Goal: Information Seeking & Learning: Find specific page/section

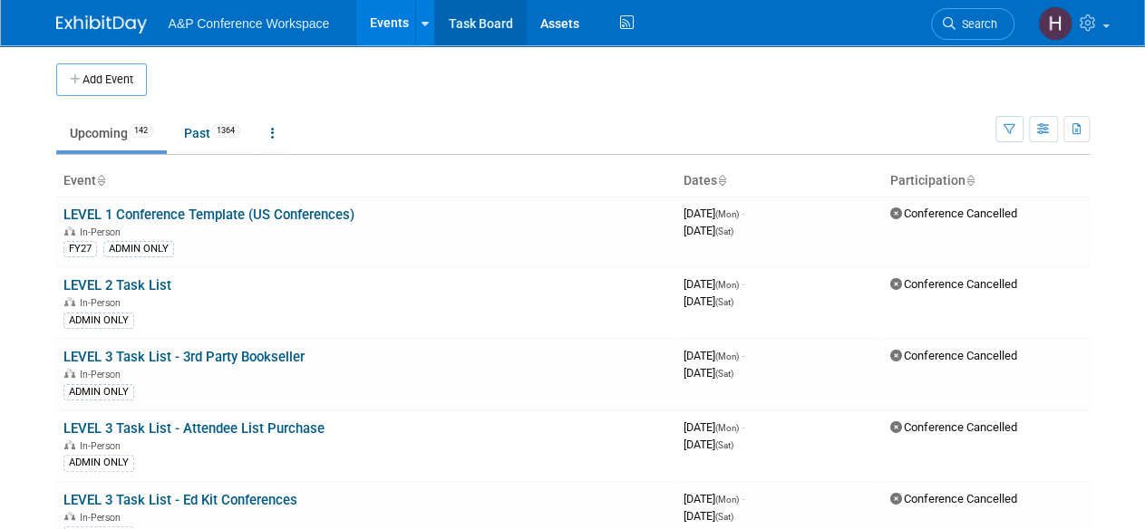
click at [483, 31] on link "Task Board" at bounding box center [481, 22] width 92 height 45
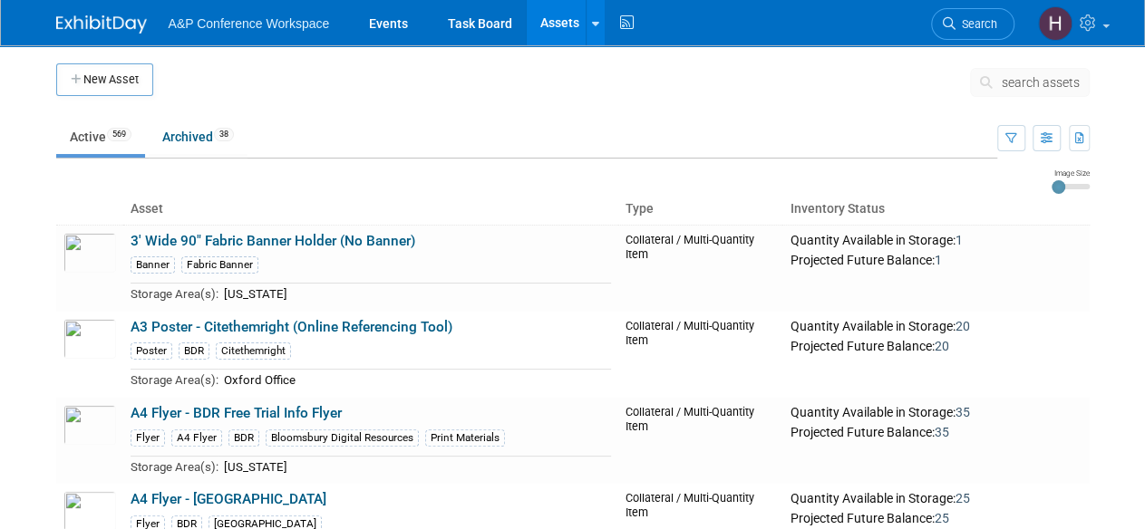
click at [1031, 82] on span "search assets" at bounding box center [1041, 82] width 78 height 15
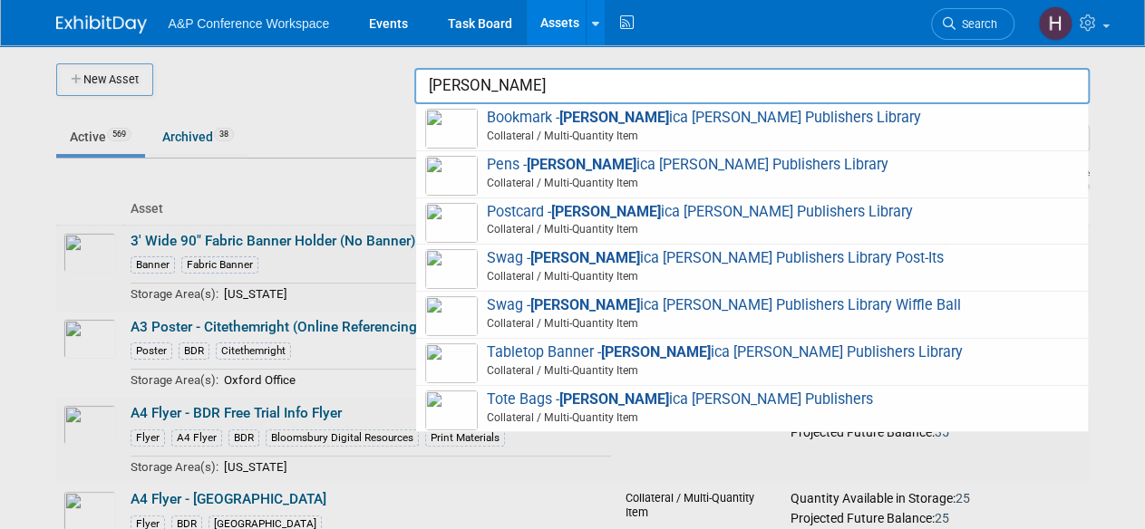
drag, startPoint x: 460, startPoint y: 87, endPoint x: 445, endPoint y: 86, distance: 15.4
click at [445, 86] on input "jess" at bounding box center [751, 86] width 675 height 36
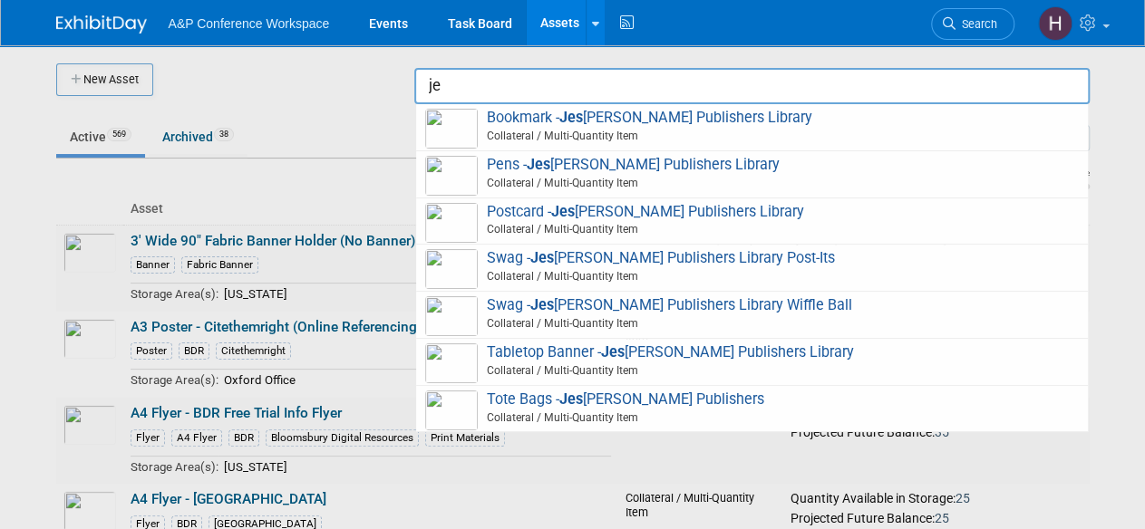
type input "j"
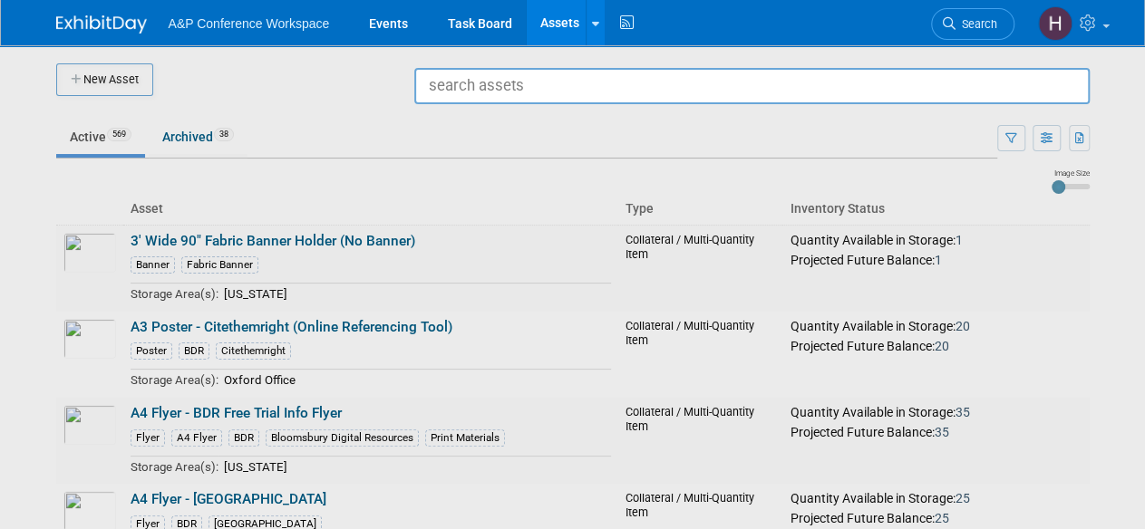
click at [573, 102] on div at bounding box center [573, 264] width 0 height 529
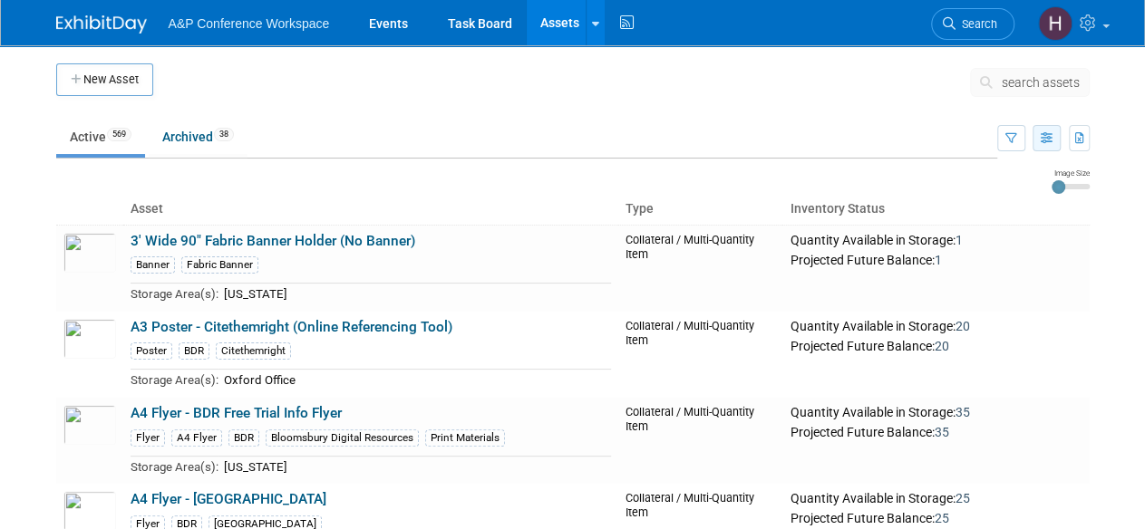
click at [1037, 145] on button "button" at bounding box center [1046, 138] width 28 height 26
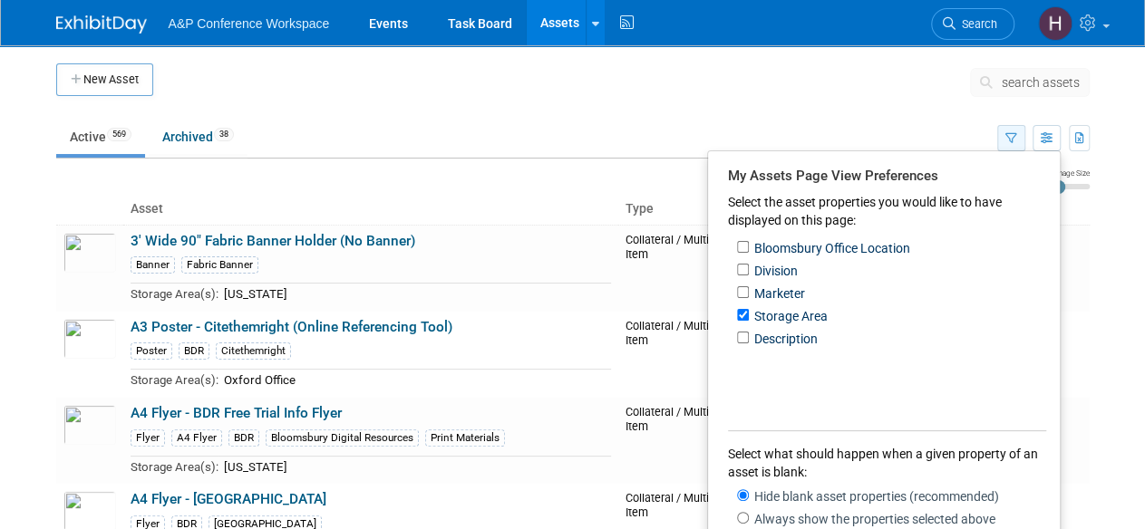
click at [1004, 133] on button "button" at bounding box center [1011, 138] width 28 height 26
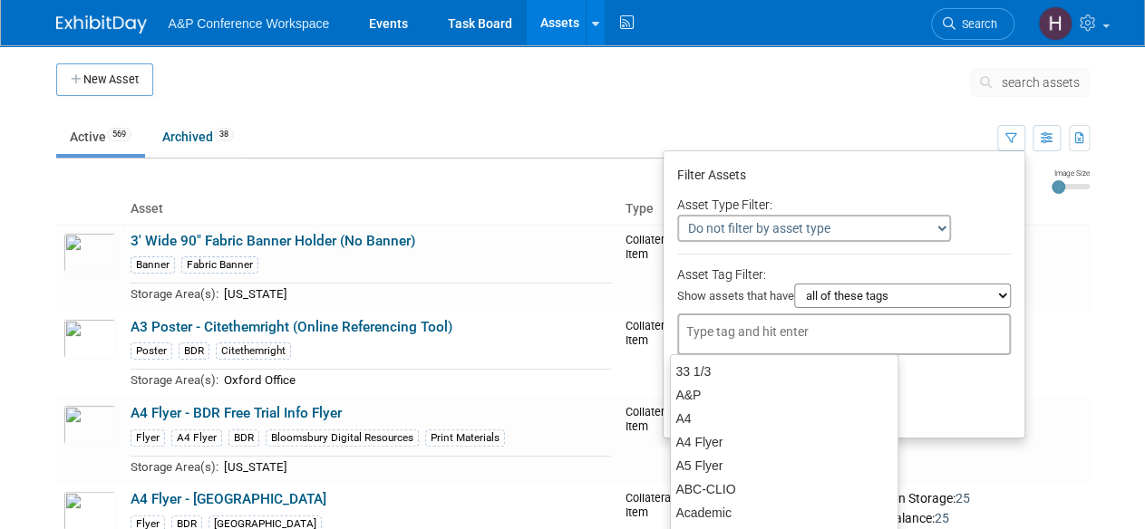
drag, startPoint x: 757, startPoint y: 333, endPoint x: 700, endPoint y: 332, distance: 57.1
drag, startPoint x: 700, startPoint y: 332, endPoint x: 682, endPoint y: 346, distance: 23.2
click at [682, 346] on div at bounding box center [844, 335] width 334 height 42
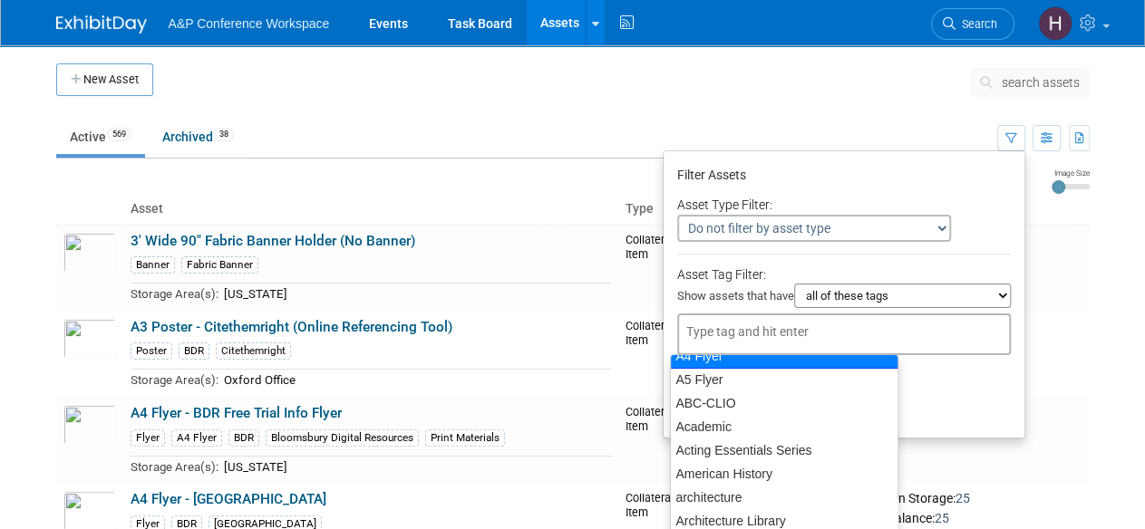
scroll to position [85, 0]
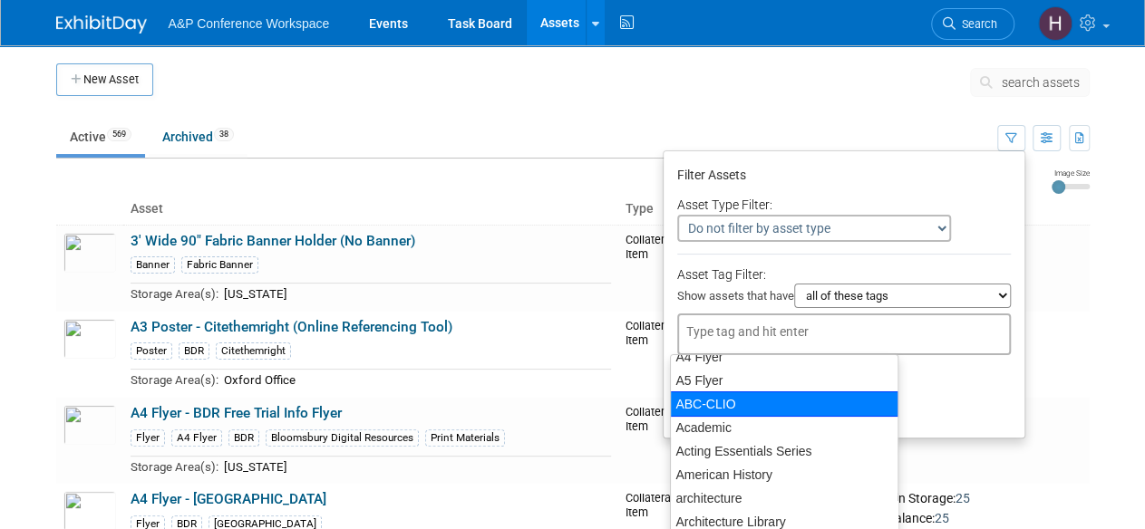
click at [728, 398] on div "ABC-CLIO" at bounding box center [784, 404] width 228 height 25
type input "ABC-CLIO"
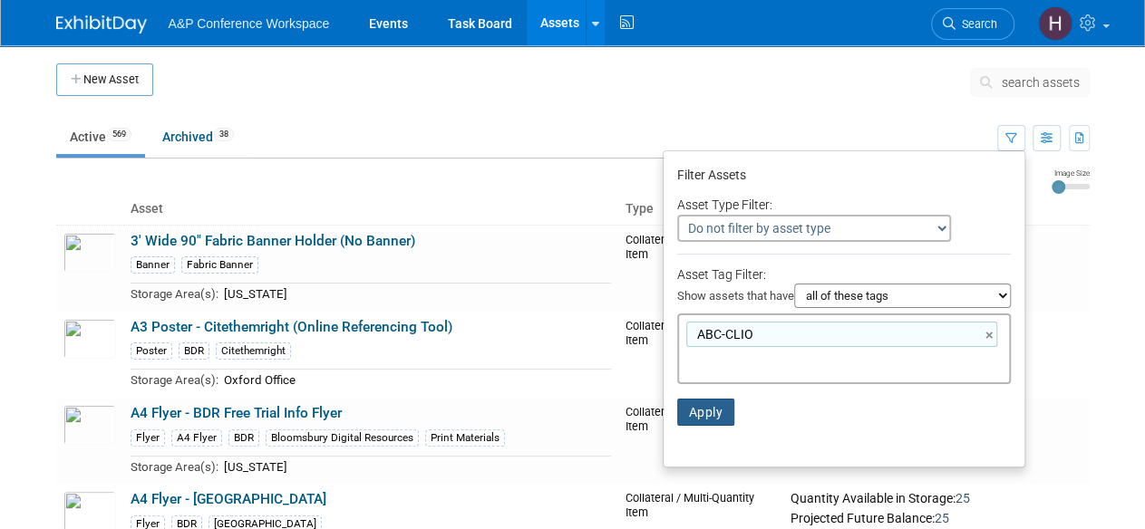
drag, startPoint x: 703, startPoint y: 412, endPoint x: 695, endPoint y: 408, distance: 9.3
click at [695, 408] on button "Apply" at bounding box center [706, 412] width 58 height 27
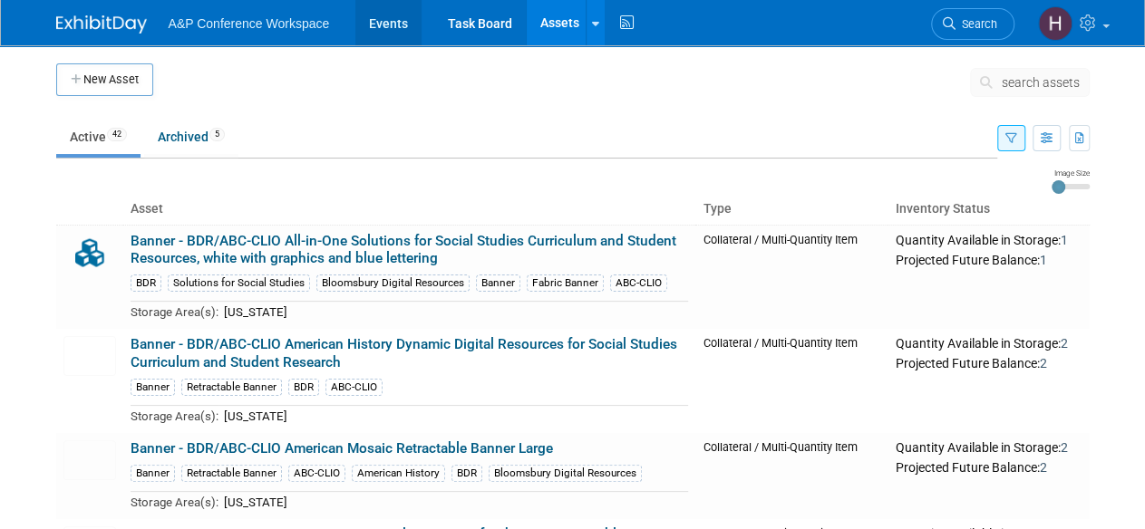
scroll to position [4, 0]
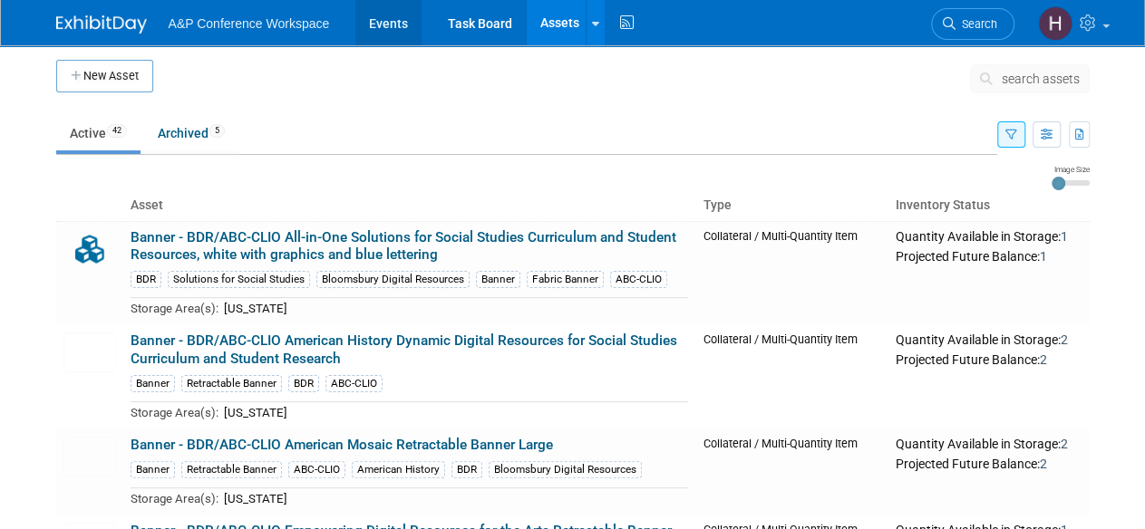
click at [389, 21] on link "Events" at bounding box center [388, 22] width 66 height 45
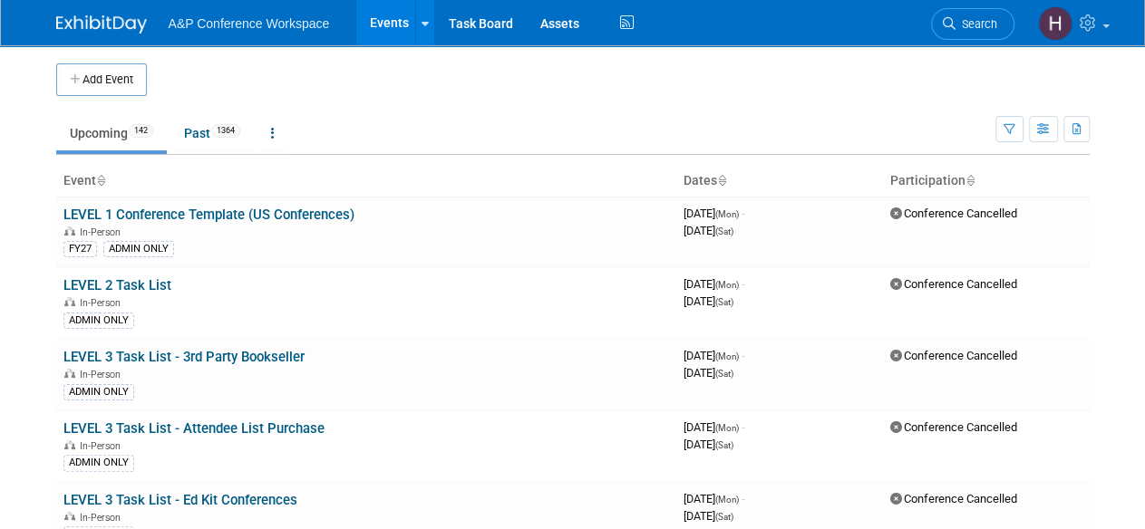
drag, startPoint x: 1072, startPoint y: 134, endPoint x: 1117, endPoint y: 166, distance: 54.6
click at [1117, 166] on body "A&P Conference Workspace Events Add Event Bulk Upload Events Shareable Event Bo…" at bounding box center [572, 264] width 1145 height 529
click at [1079, 133] on icon "button" at bounding box center [1077, 130] width 10 height 12
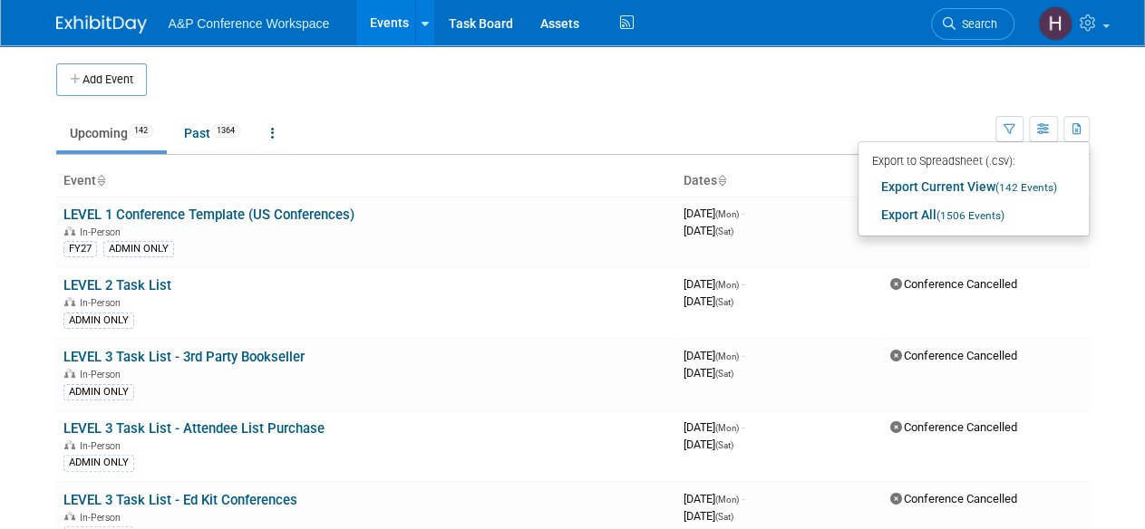
click at [829, 111] on td "Upcoming 142 Past 1364 All Events 1506 Past and Upcoming Grouped Annually Event…" at bounding box center [525, 125] width 939 height 59
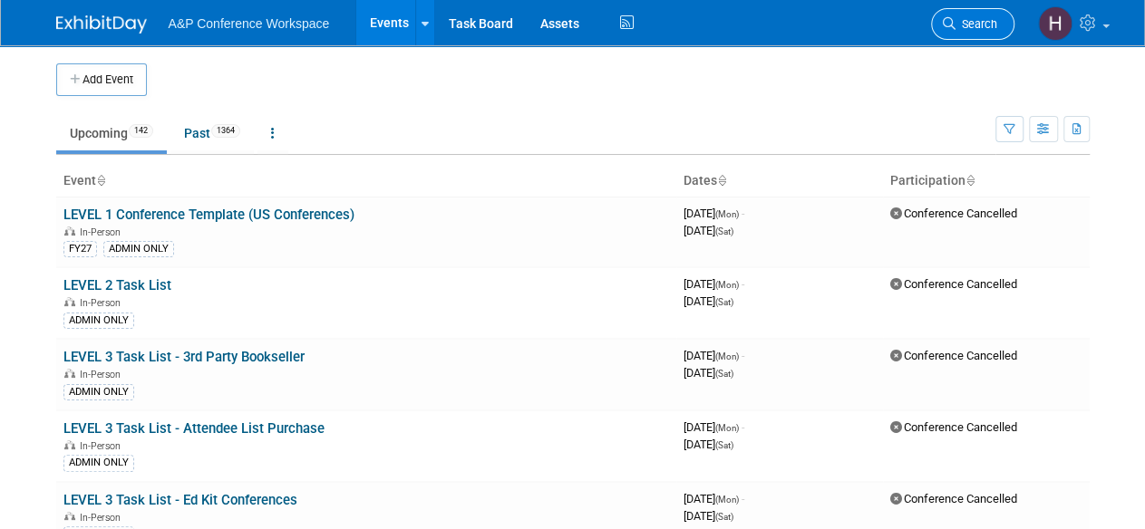
click at [981, 24] on span "Search" at bounding box center [976, 24] width 42 height 14
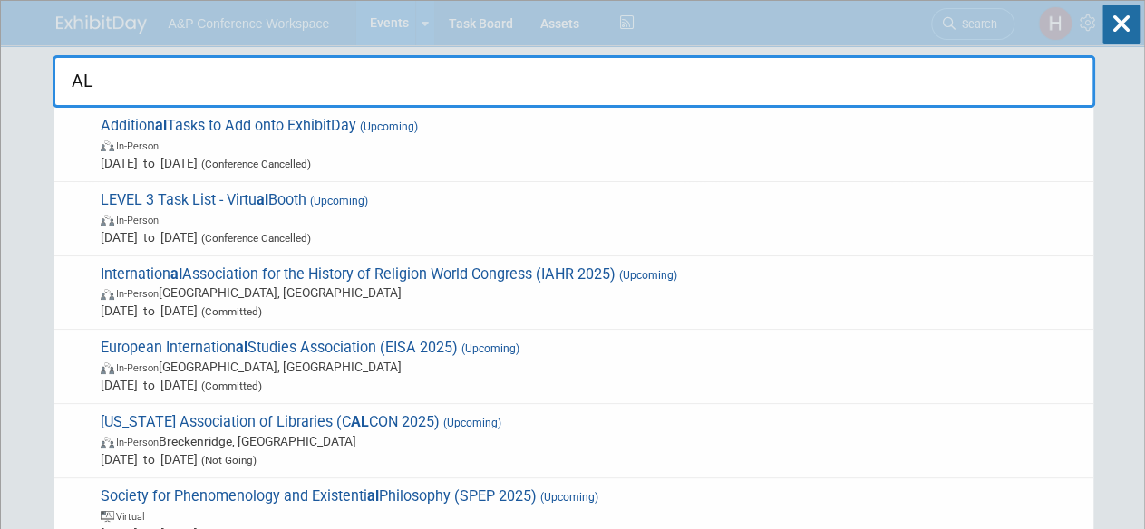
type input "ALA"
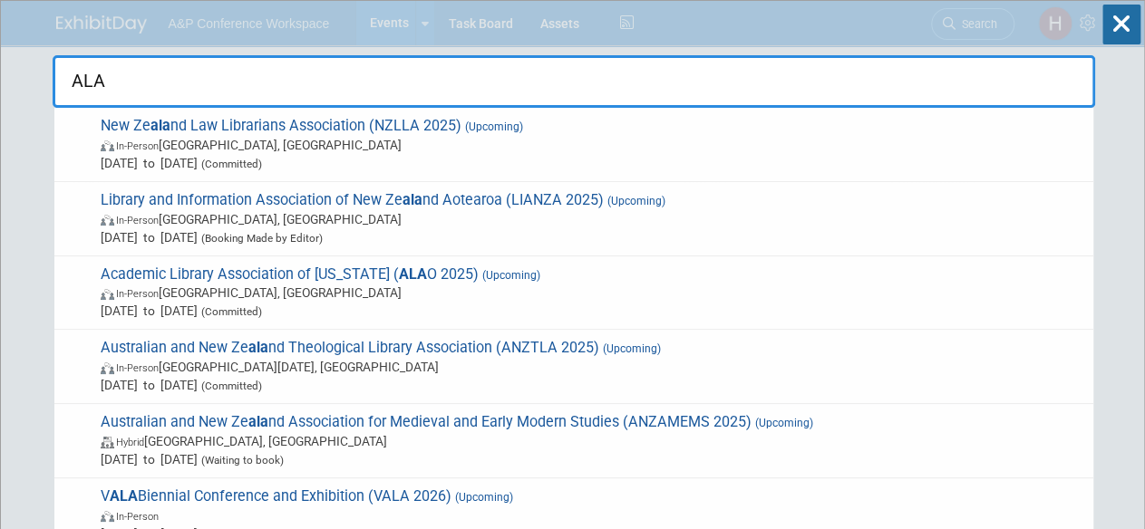
drag, startPoint x: 125, startPoint y: 89, endPoint x: 38, endPoint y: 65, distance: 90.2
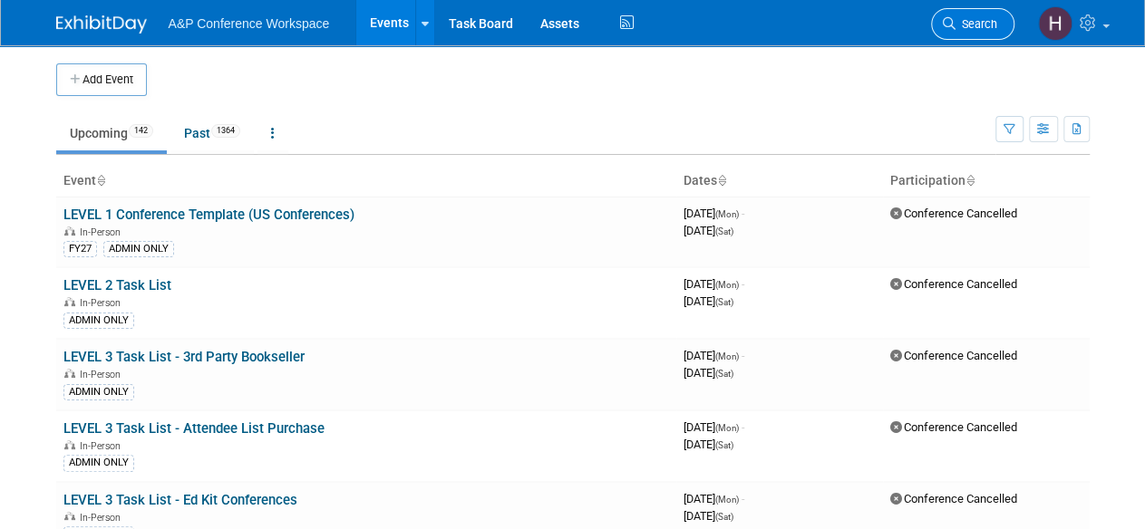
drag, startPoint x: 981, startPoint y: 32, endPoint x: 978, endPoint y: 13, distance: 19.2
click at [978, 13] on link "Search" at bounding box center [972, 24] width 83 height 32
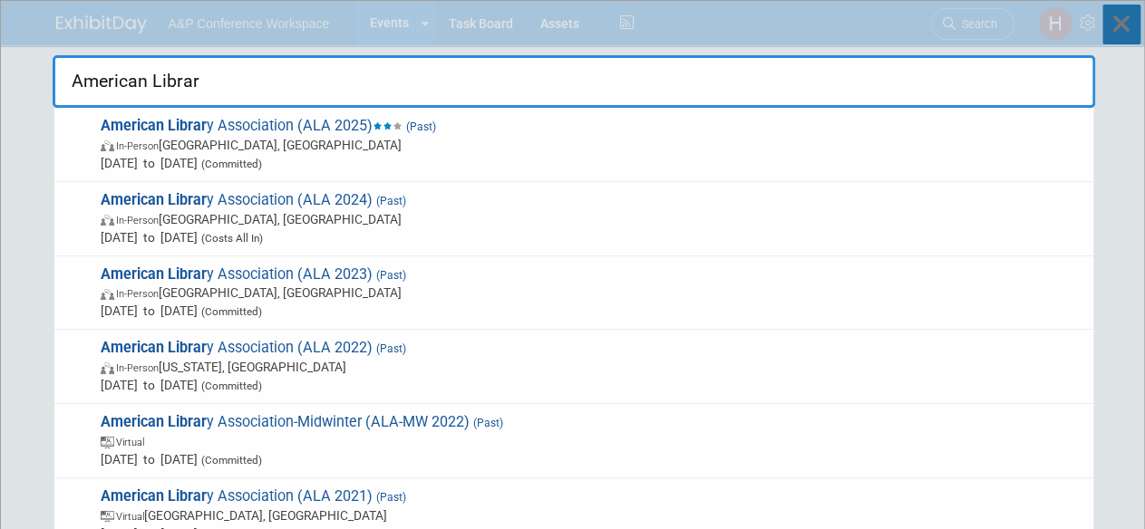
type input "American Librar"
click at [1135, 37] on icon at bounding box center [1121, 25] width 38 height 40
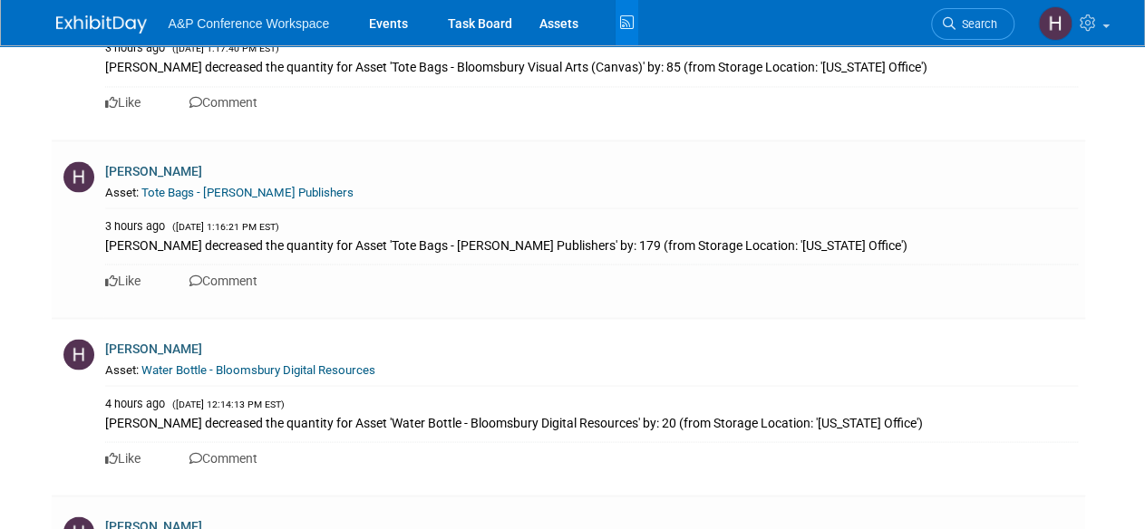
scroll to position [1556, 0]
